Goal: Information Seeking & Learning: Compare options

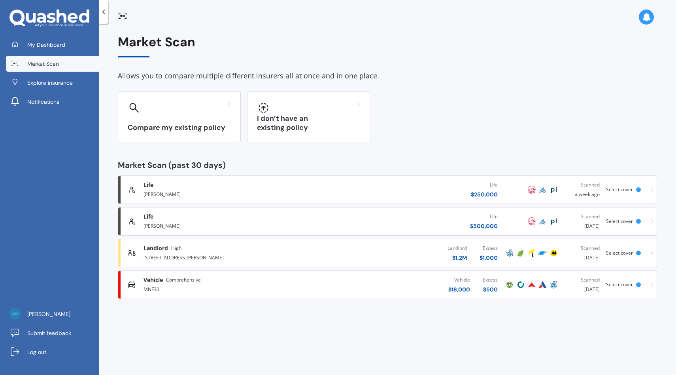
click at [398, 259] on div "Landlord $ 1.2M Excess $ 1,000" at bounding box center [410, 253] width 188 height 24
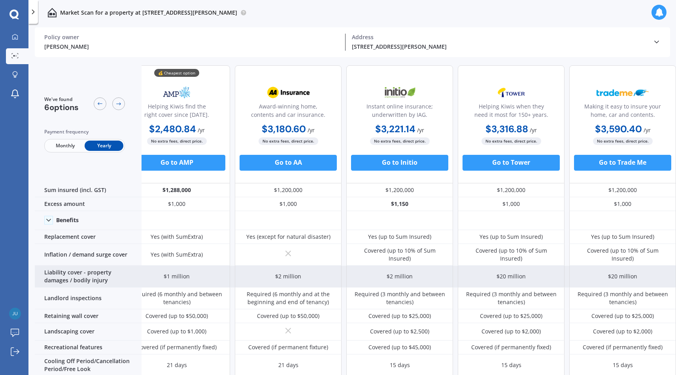
scroll to position [128, 134]
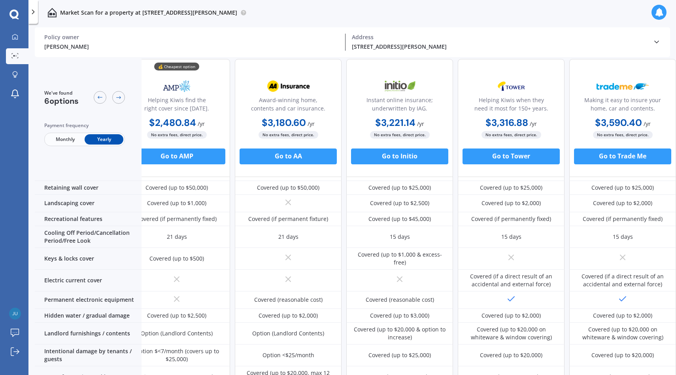
click at [17, 60] on link "Market Scan" at bounding box center [17, 56] width 23 height 16
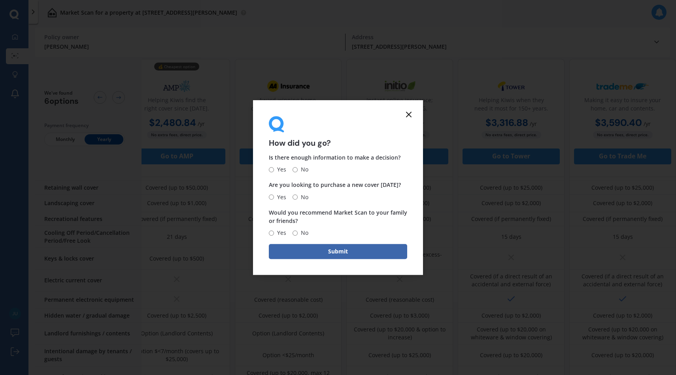
click at [415, 113] on form "How did you go? Is there enough information to make a decision? Yes No Are you …" at bounding box center [338, 187] width 170 height 175
click at [411, 113] on icon at bounding box center [408, 114] width 9 height 9
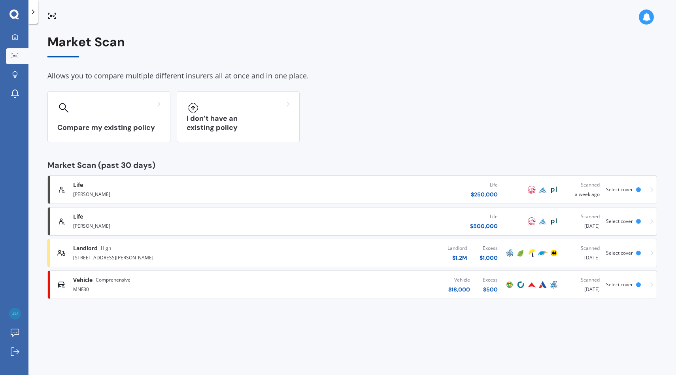
click at [395, 286] on div "Vehicle $ 18,000 Excess $ 500" at bounding box center [392, 285] width 223 height 24
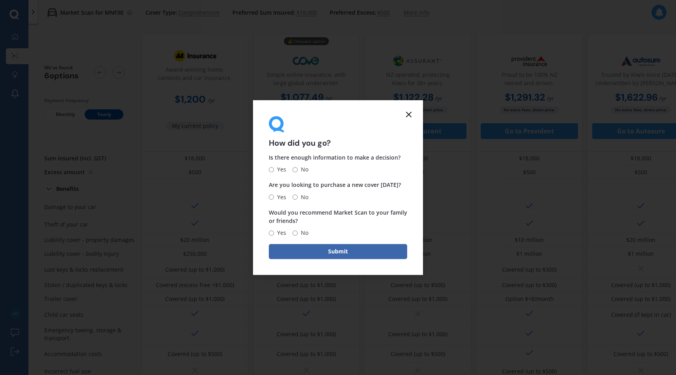
click at [408, 117] on icon at bounding box center [408, 114] width 9 height 9
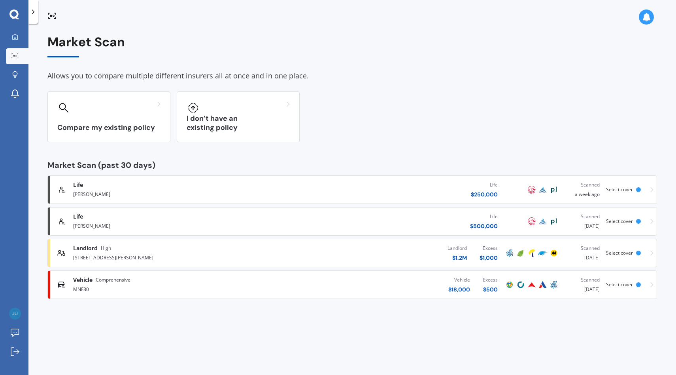
click at [259, 285] on div "MNF30" at bounding box center [177, 288] width 208 height 9
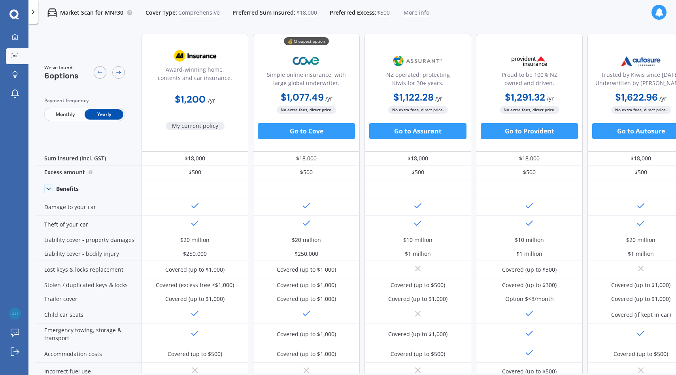
click at [27, 64] on div "My Dashboard Market Scan Explore insurance Notifications" at bounding box center [14, 67] width 28 height 76
click at [25, 61] on link "Market Scan" at bounding box center [17, 56] width 23 height 16
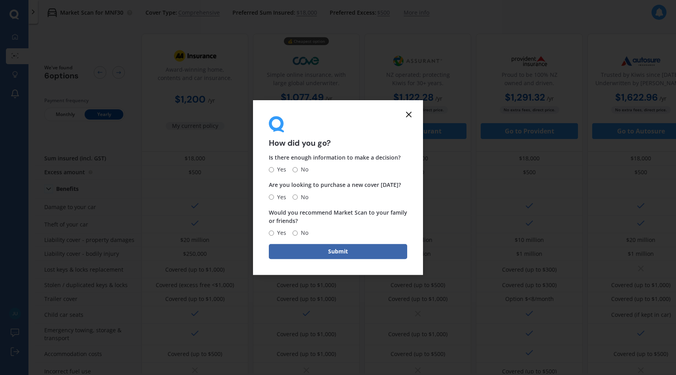
click at [409, 114] on line at bounding box center [409, 114] width 5 height 5
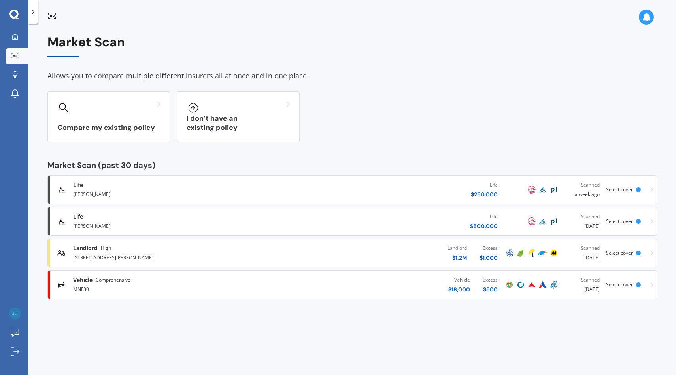
click at [425, 240] on link "[GEOGRAPHIC_DATA][STREET_ADDRESS][PERSON_NAME] Landlord $ 1.2M Excess $ 1,000 S…" at bounding box center [352, 253] width 610 height 28
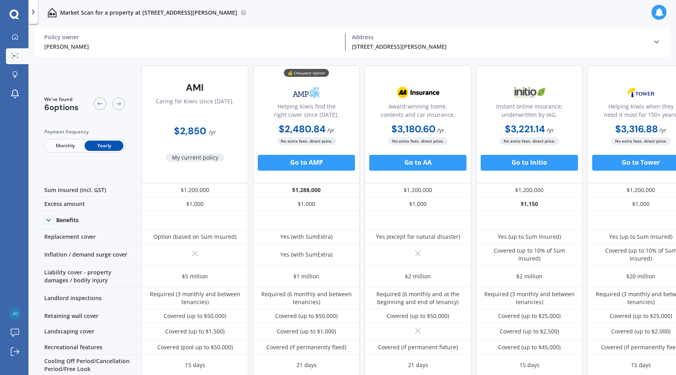
click at [19, 19] on div at bounding box center [14, 14] width 28 height 10
click at [17, 35] on icon at bounding box center [15, 37] width 6 height 6
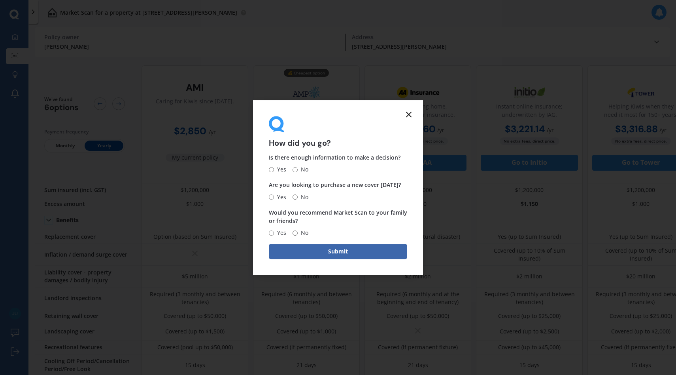
click at [411, 110] on icon at bounding box center [408, 114] width 9 height 9
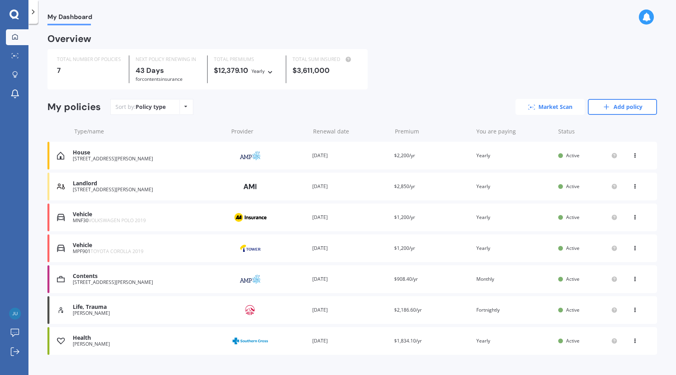
click at [528, 110] on link "Market Scan" at bounding box center [550, 107] width 69 height 16
